Goal: Transaction & Acquisition: Purchase product/service

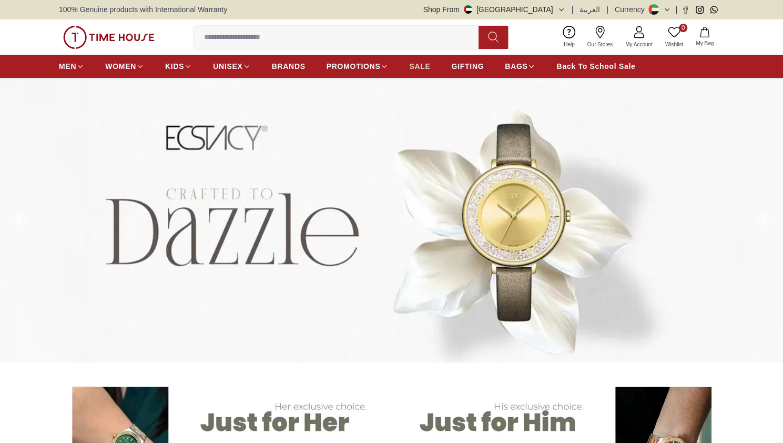
click at [417, 71] on link "SALE" at bounding box center [419, 66] width 21 height 19
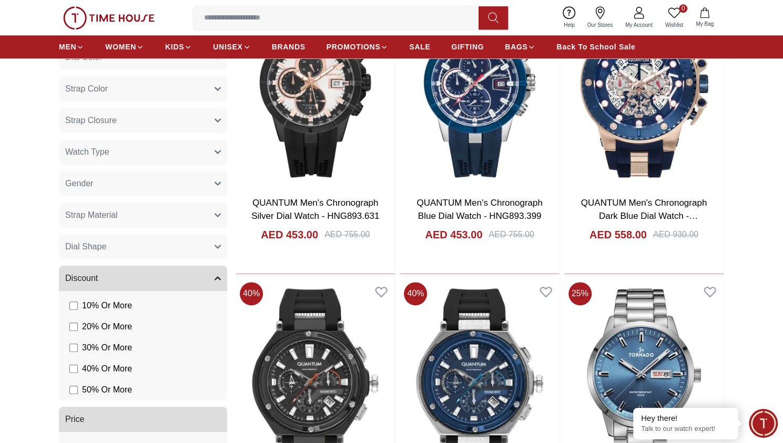
scroll to position [736, 0]
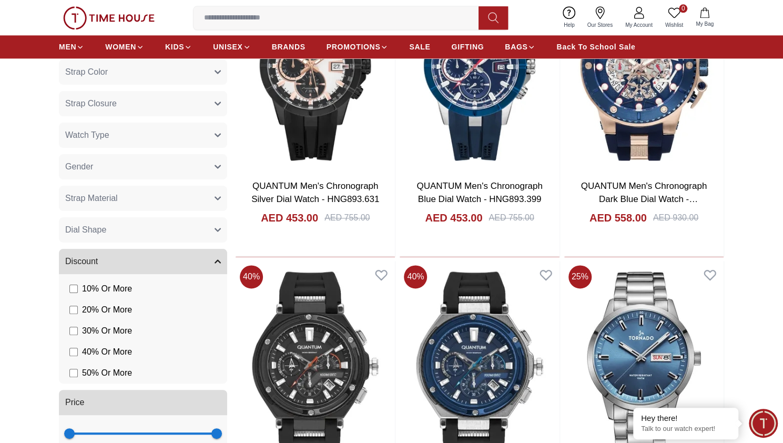
click at [78, 376] on label "50 % Or More" at bounding box center [100, 372] width 63 height 13
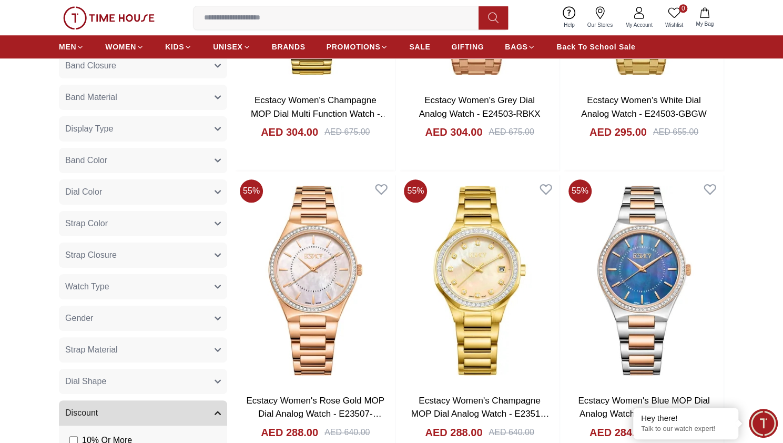
scroll to position [620, 0]
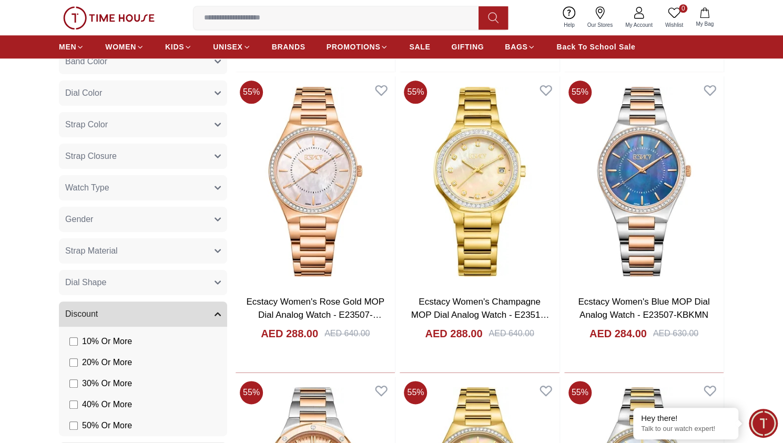
click at [118, 217] on button "Gender" at bounding box center [143, 219] width 168 height 25
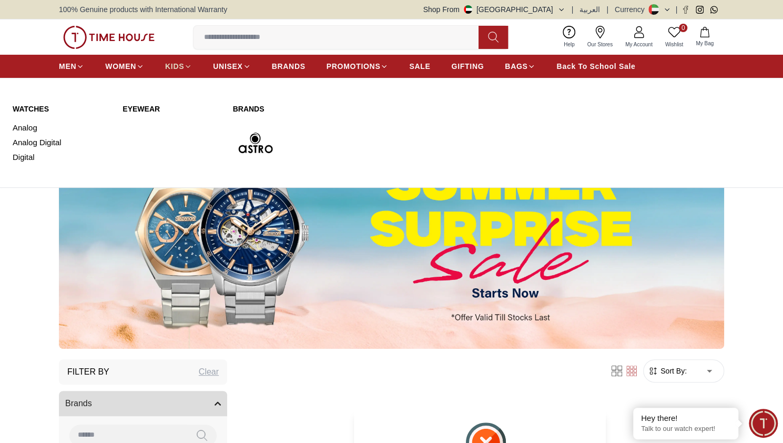
click at [171, 67] on span "KIDS" at bounding box center [174, 66] width 19 height 11
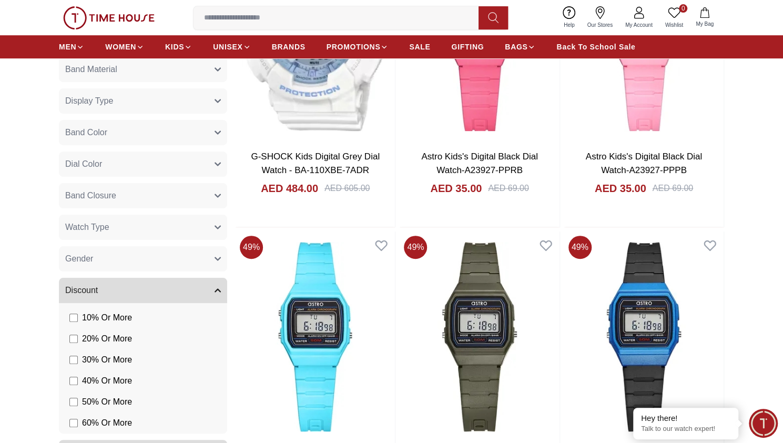
scroll to position [315, 0]
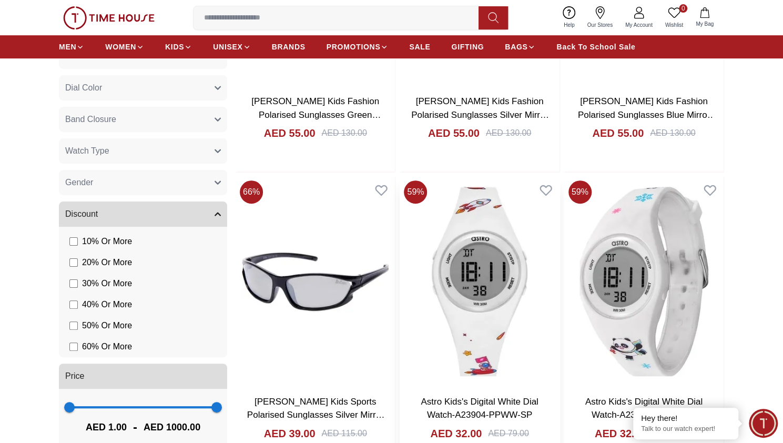
scroll to position [294, 0]
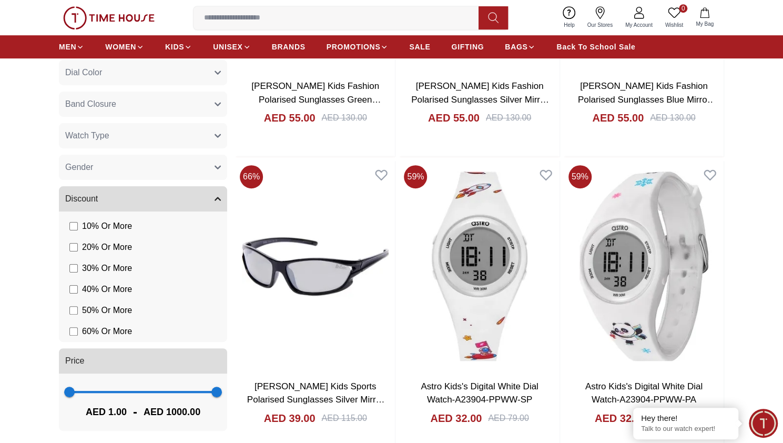
click at [76, 316] on label "50 % Or More" at bounding box center [100, 310] width 63 height 13
